Goal: Contribute content

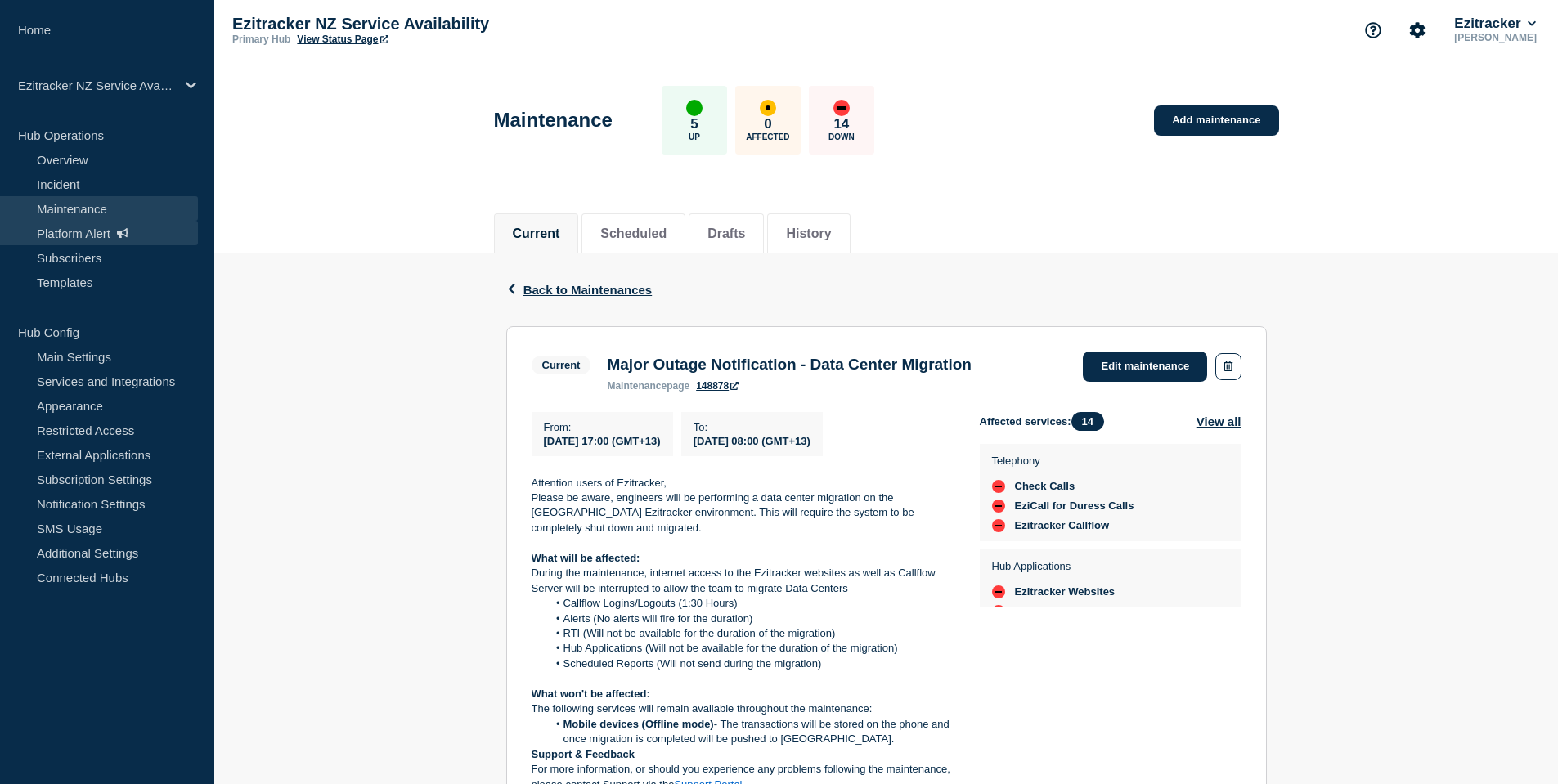
click at [92, 230] on link "Platform Alert" at bounding box center [99, 232] width 198 height 24
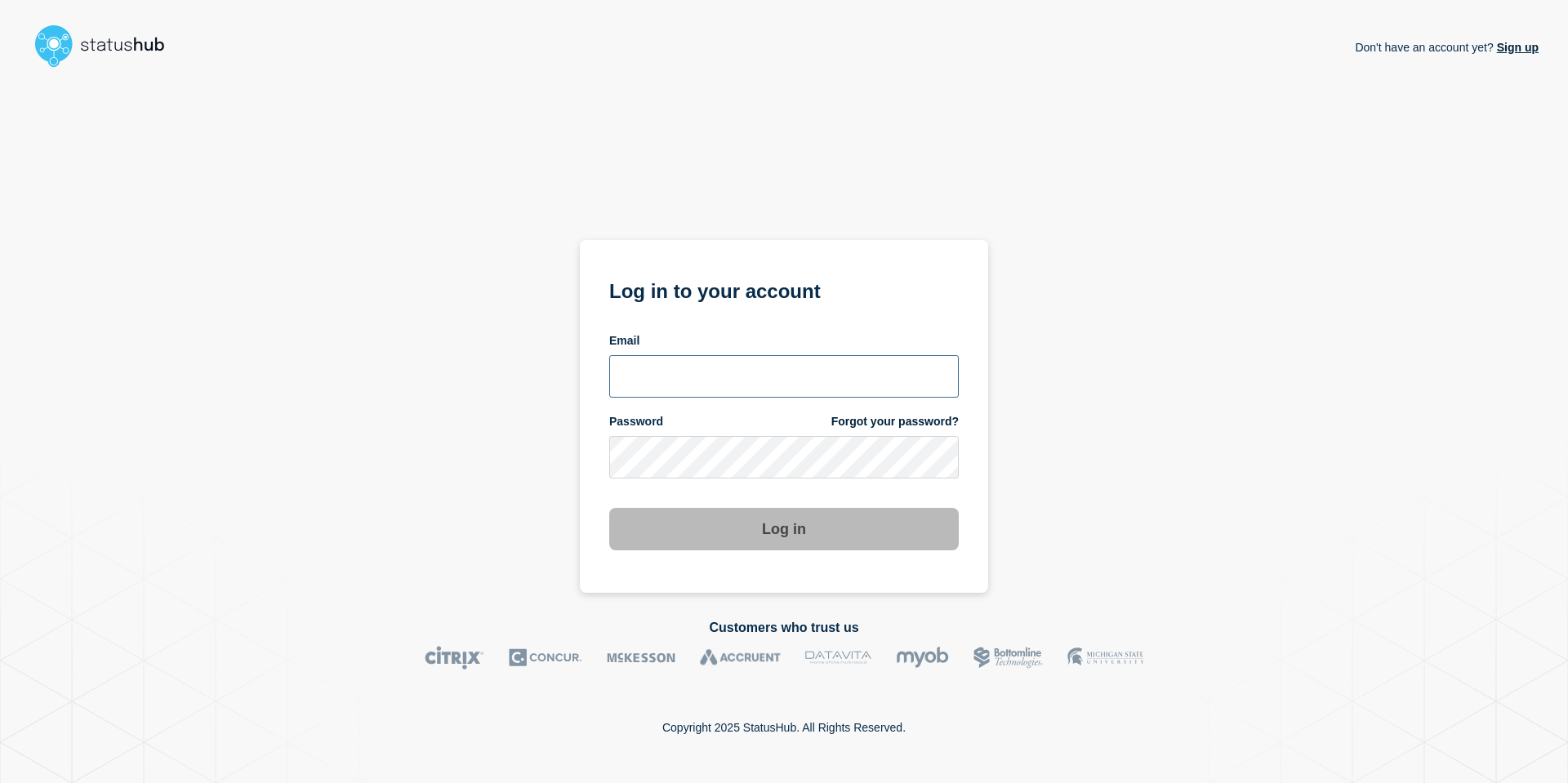
click at [717, 369] on input "email input" at bounding box center [784, 376] width 350 height 43
click at [742, 392] on input "email input" at bounding box center [784, 376] width 350 height 43
type input "andre.botha@theaccessgroup.com"
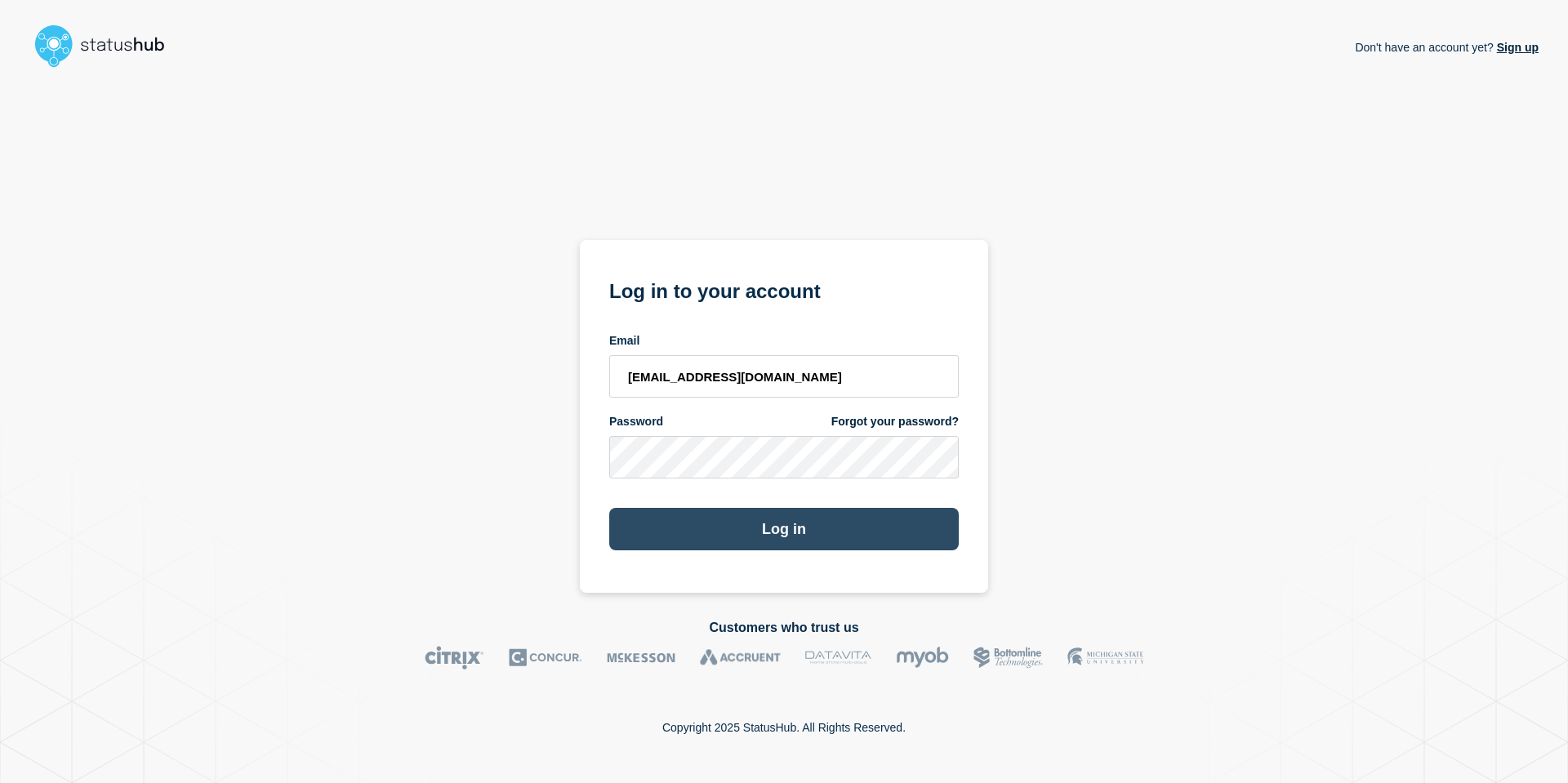
click at [819, 520] on button "Log in" at bounding box center [784, 529] width 350 height 43
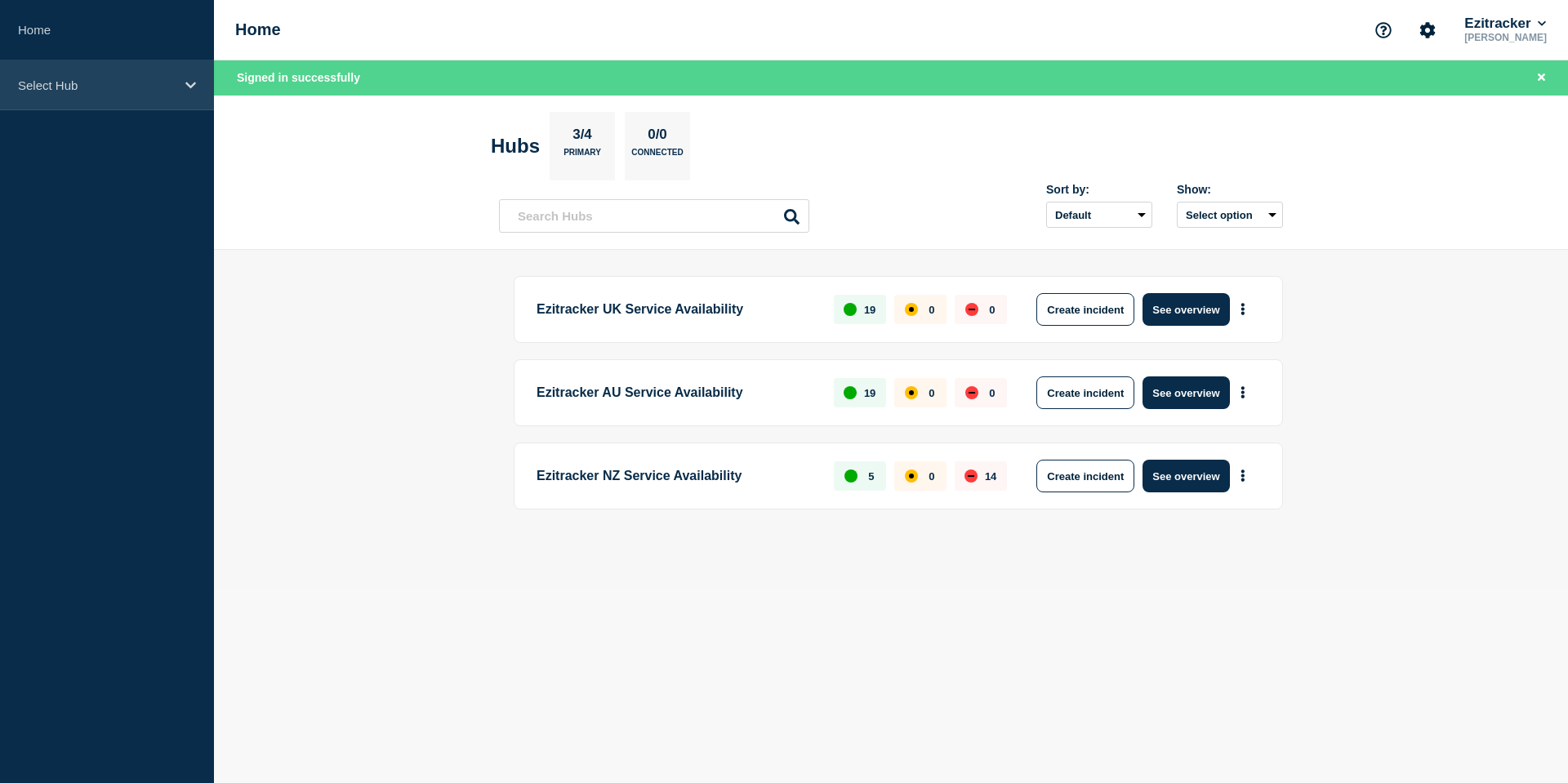
click at [97, 86] on p "Select Hub" at bounding box center [97, 85] width 157 height 14
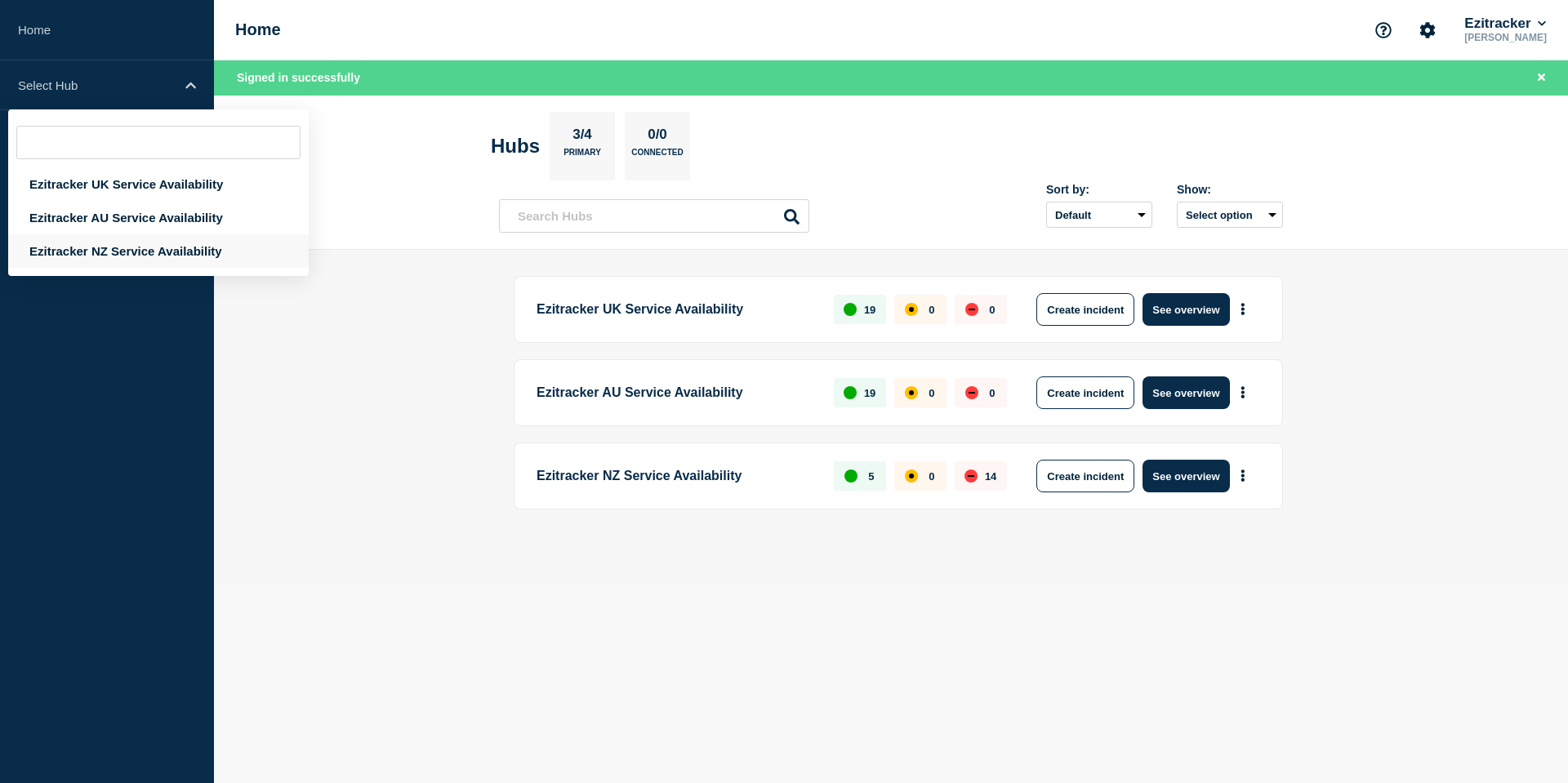
click at [156, 243] on div "Ezitracker NZ Service Availability" at bounding box center [158, 250] width 301 height 34
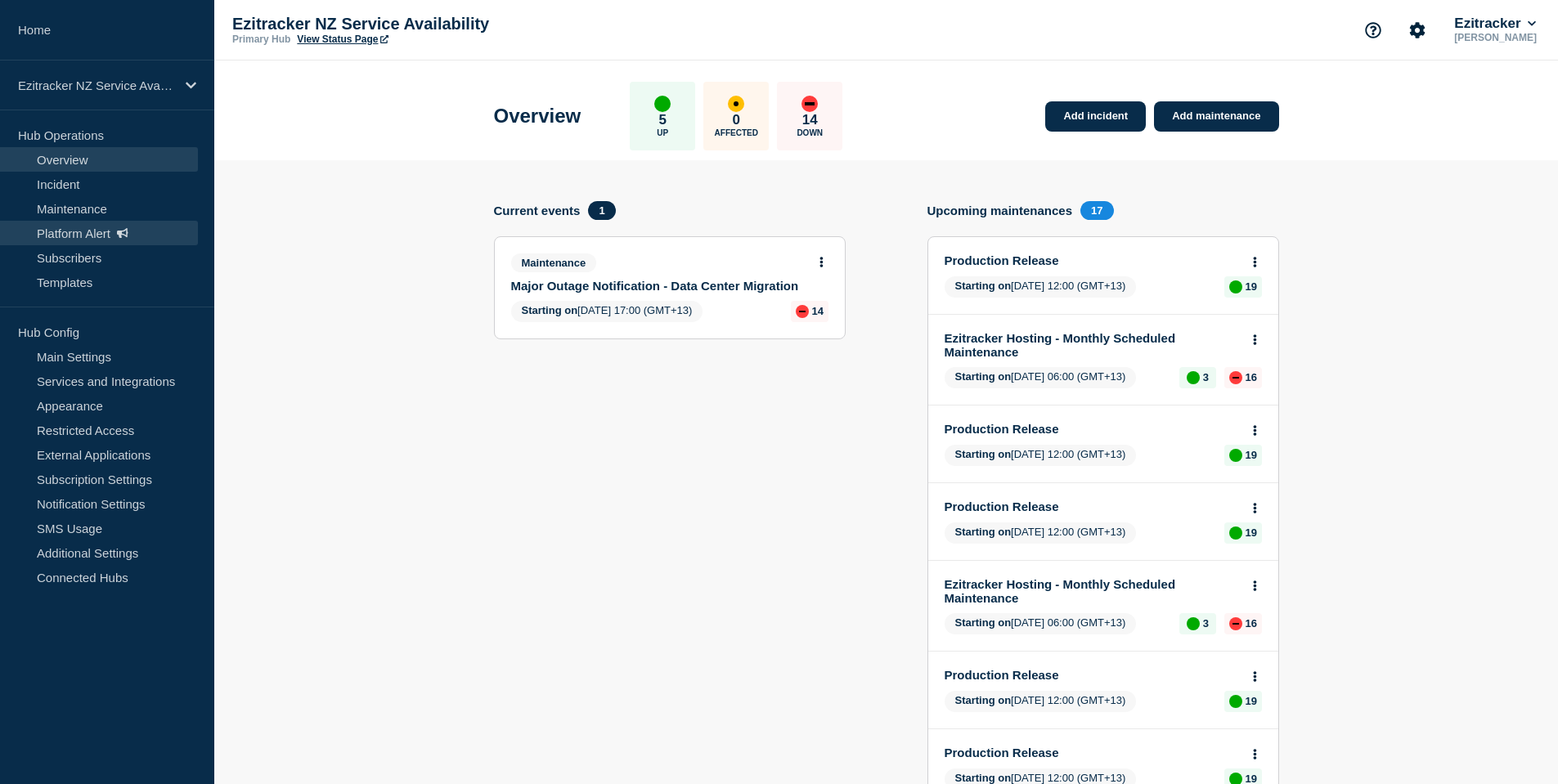
click at [100, 226] on link "Platform Alert" at bounding box center [99, 232] width 198 height 24
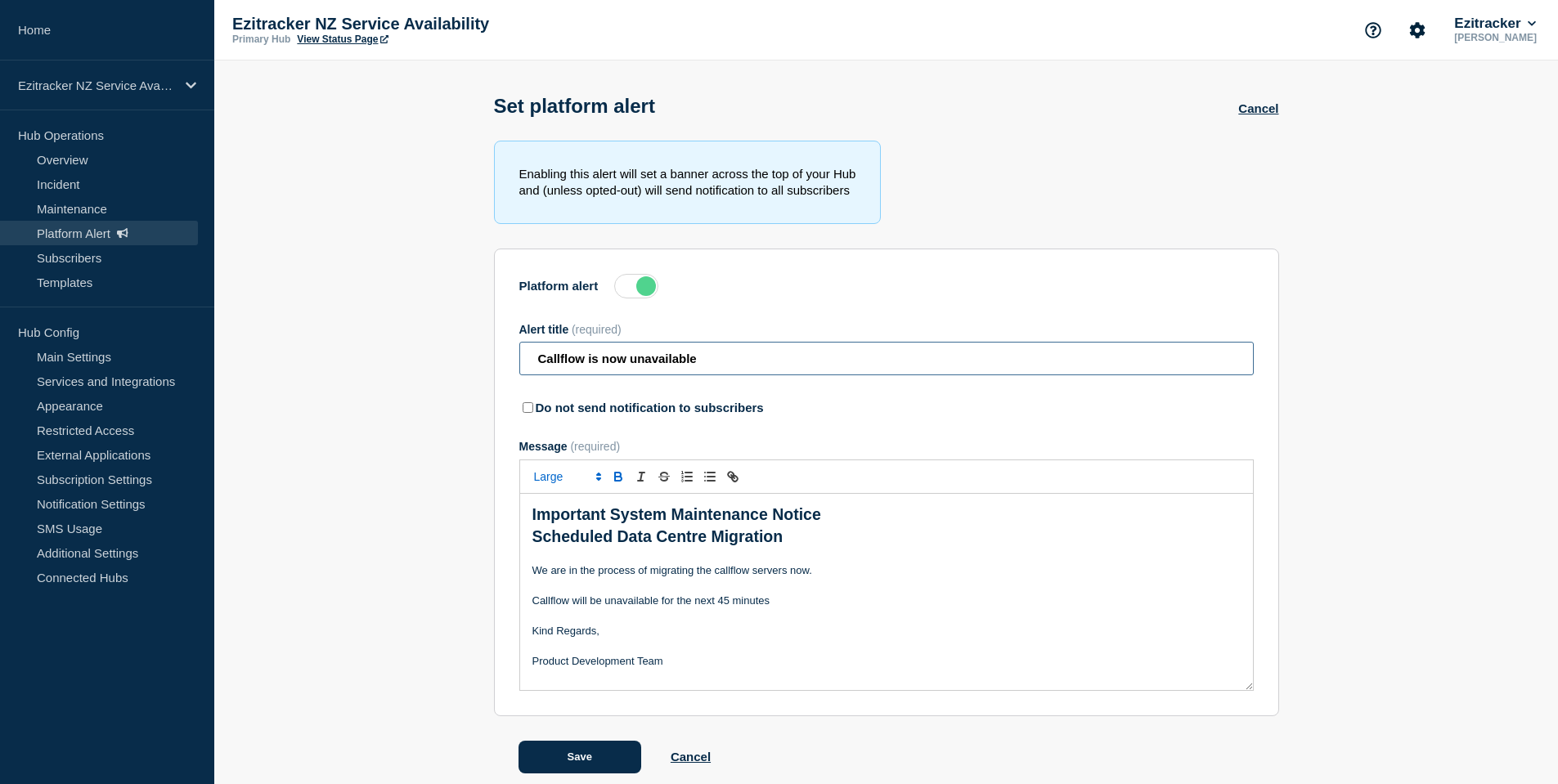
click at [708, 366] on input "Callflow is now unavailable" at bounding box center [886, 358] width 734 height 34
type input "Callflow is now Available again"
click at [610, 568] on p "We are in the process of migrating the callflow servers now." at bounding box center [886, 570] width 708 height 15
click at [871, 608] on p "Thank you for your patience while we continue to deliver a faster and beter env…" at bounding box center [886, 600] width 708 height 15
click at [955, 608] on p "Thank you for your patience while we continue to deliver a faster and better en…" at bounding box center [886, 600] width 708 height 15
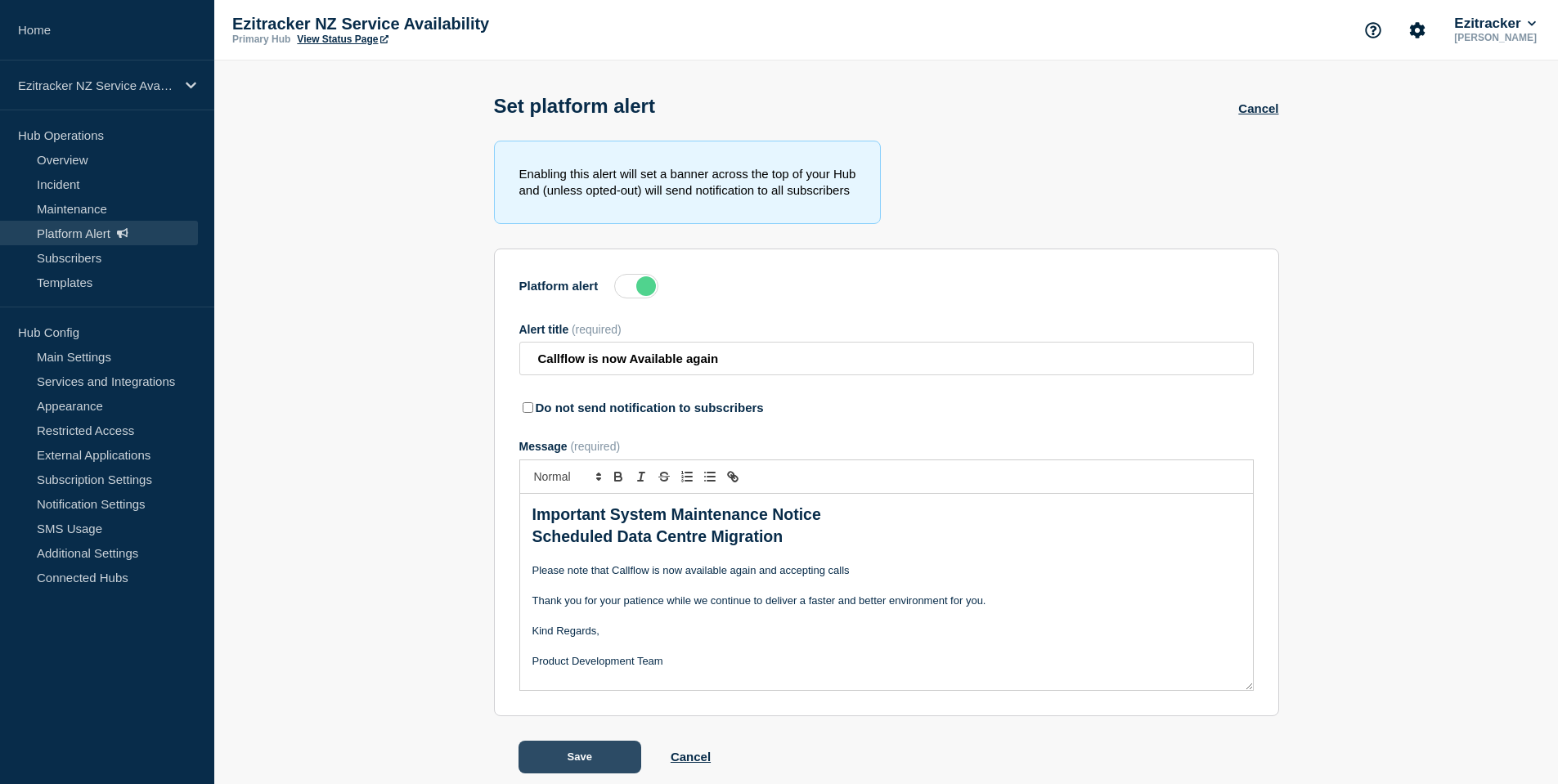
click at [596, 756] on button "Save" at bounding box center [580, 757] width 123 height 33
